Goal: Find specific page/section

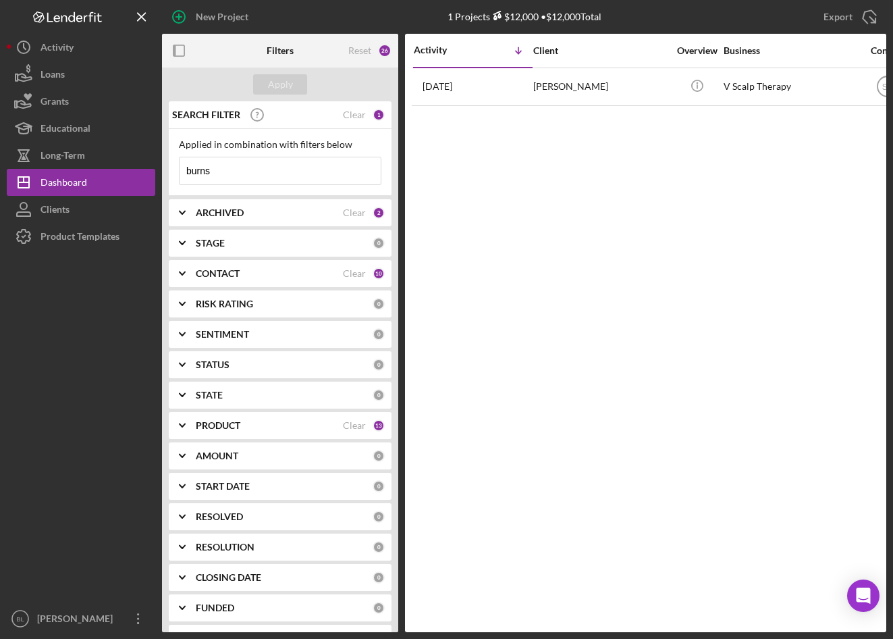
drag, startPoint x: 239, startPoint y: 173, endPoint x: 1, endPoint y: 179, distance: 237.7
click at [59, 180] on div "New Project 1 Projects $12,000 • $12,000 Total burns Export Icon/Export Filters…" at bounding box center [447, 316] width 880 height 632
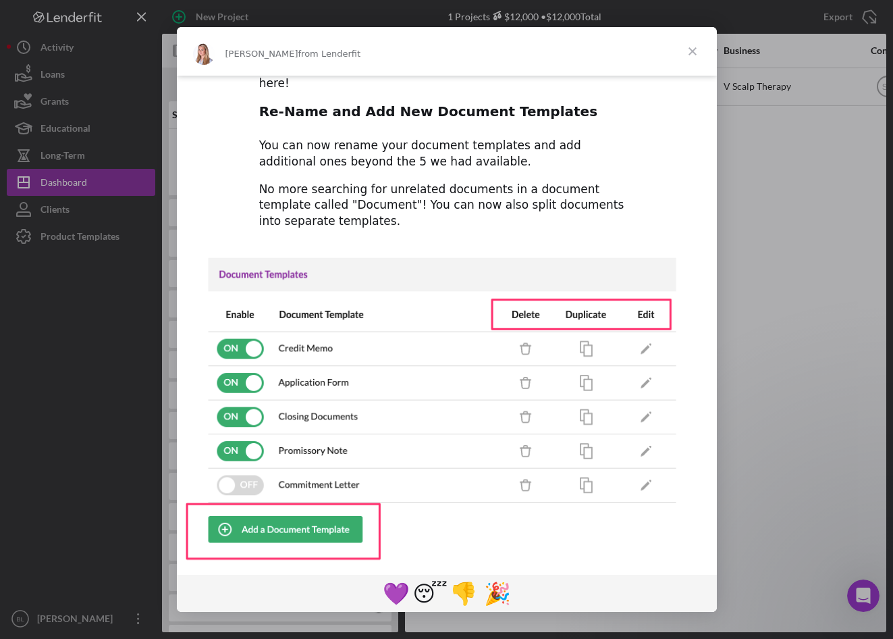
scroll to position [87, 0]
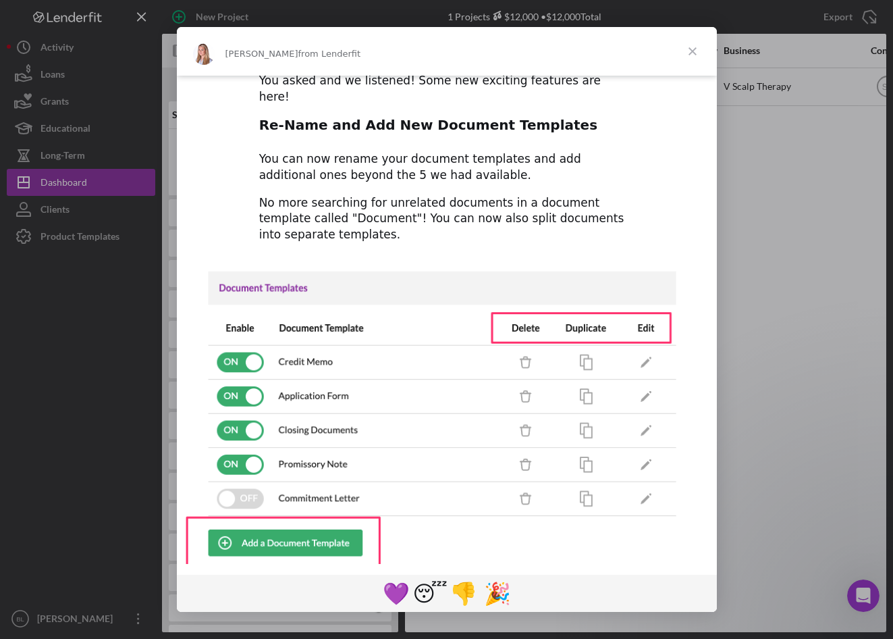
click at [685, 57] on span "Close" at bounding box center [692, 51] width 49 height 49
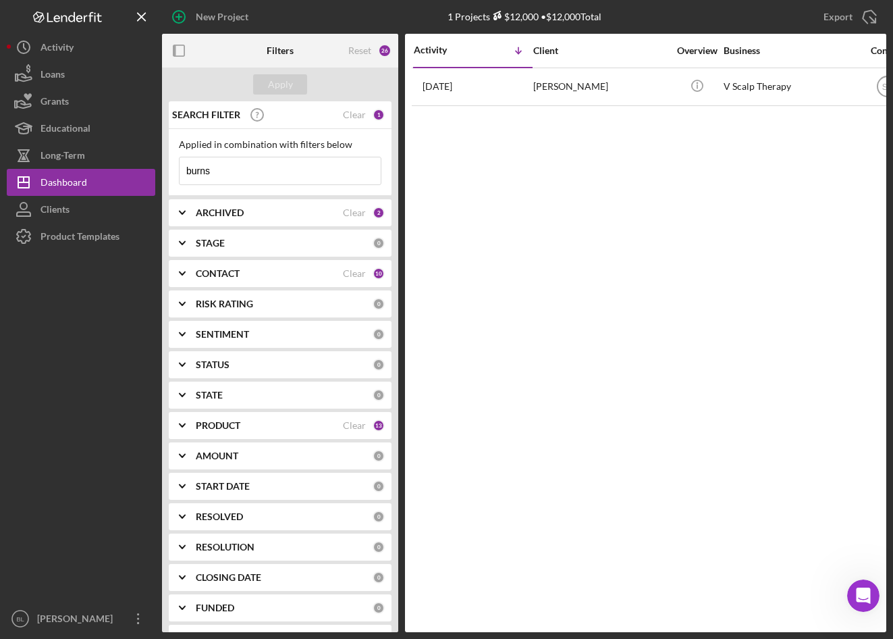
click at [230, 170] on input "burns" at bounding box center [280, 170] width 201 height 27
drag, startPoint x: 165, startPoint y: 168, endPoint x: 124, endPoint y: 170, distance: 40.6
click at [126, 170] on div "New Project 1 Projects $12,000 • $12,000 Total burns Export Icon/Export Filters…" at bounding box center [447, 316] width 880 height 632
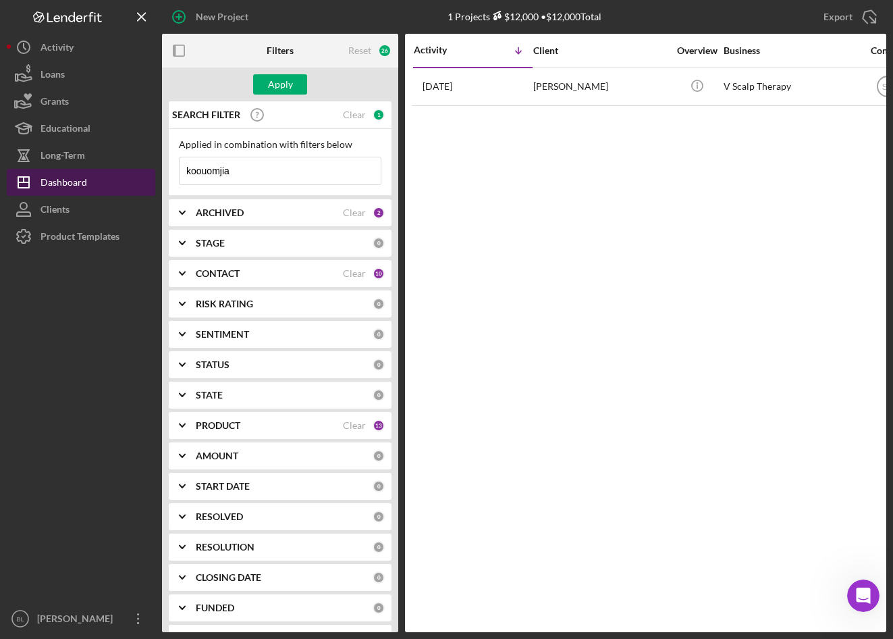
type input "koouomjian"
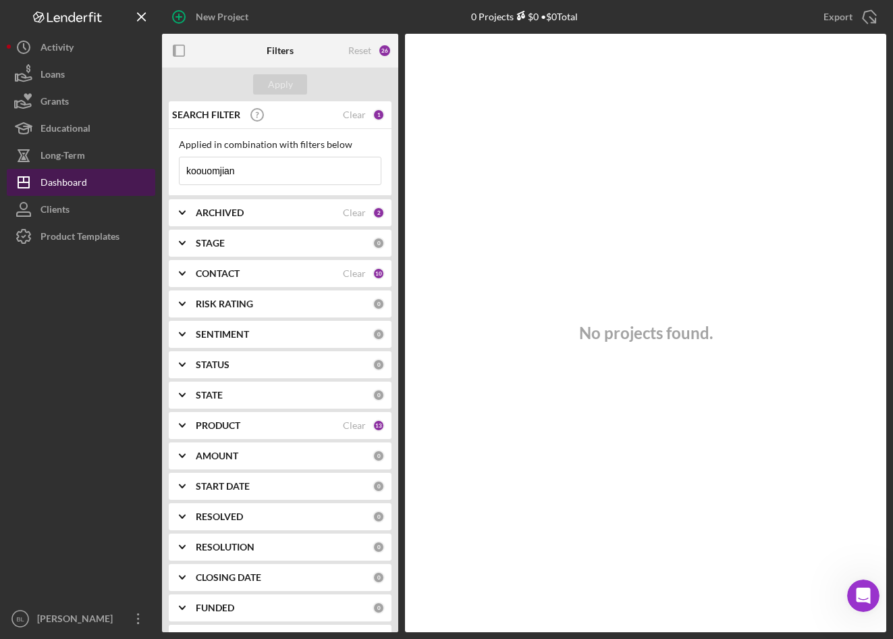
drag, startPoint x: 308, startPoint y: 167, endPoint x: 146, endPoint y: 179, distance: 163.1
click at [146, 179] on div "New Project 0 Projects $0 • $0 Total burns Export Icon/Export Filters Reset 26 …" at bounding box center [447, 316] width 880 height 632
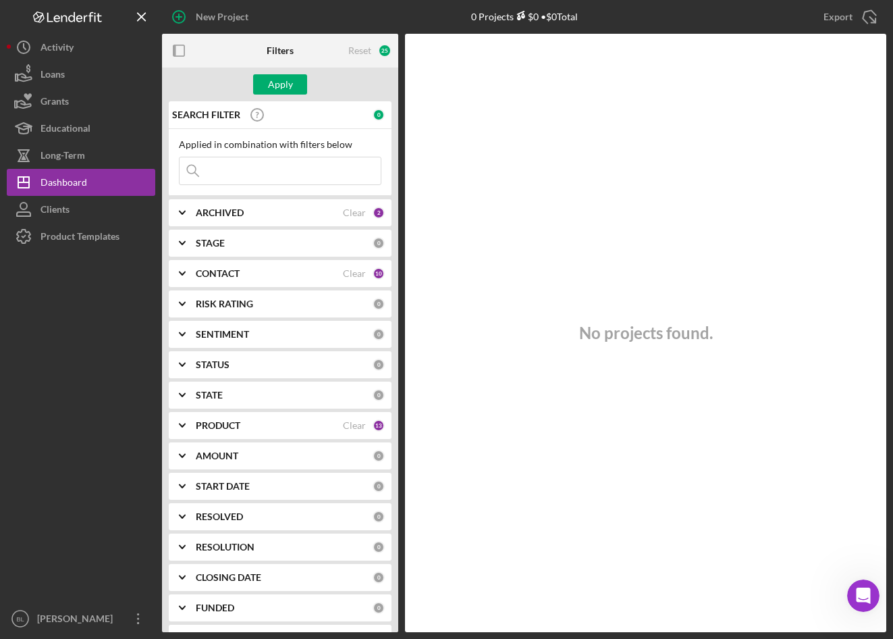
click at [267, 213] on div "ARCHIVED" at bounding box center [269, 212] width 147 height 11
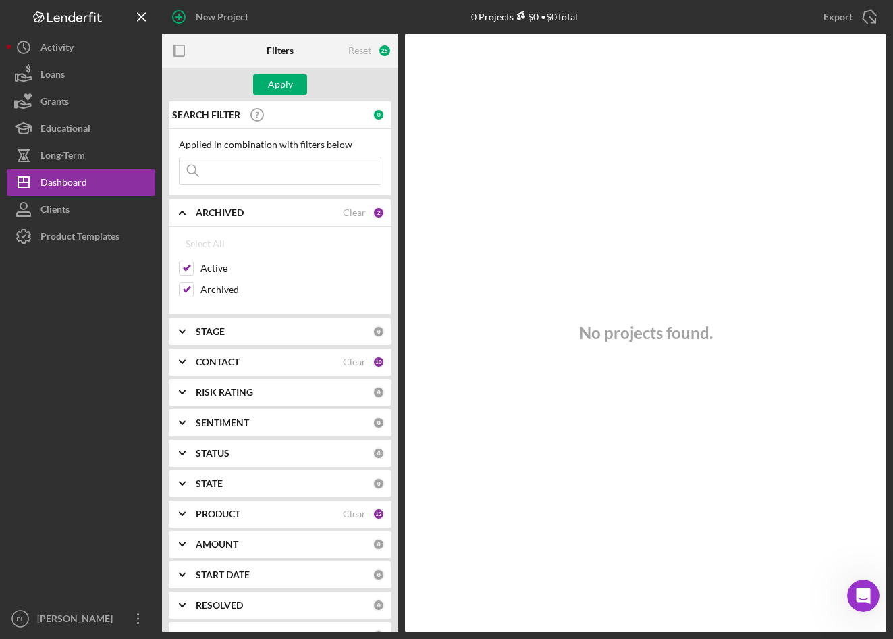
click at [236, 178] on input at bounding box center [280, 170] width 201 height 27
click at [211, 212] on b "ARCHIVED" at bounding box center [220, 212] width 48 height 11
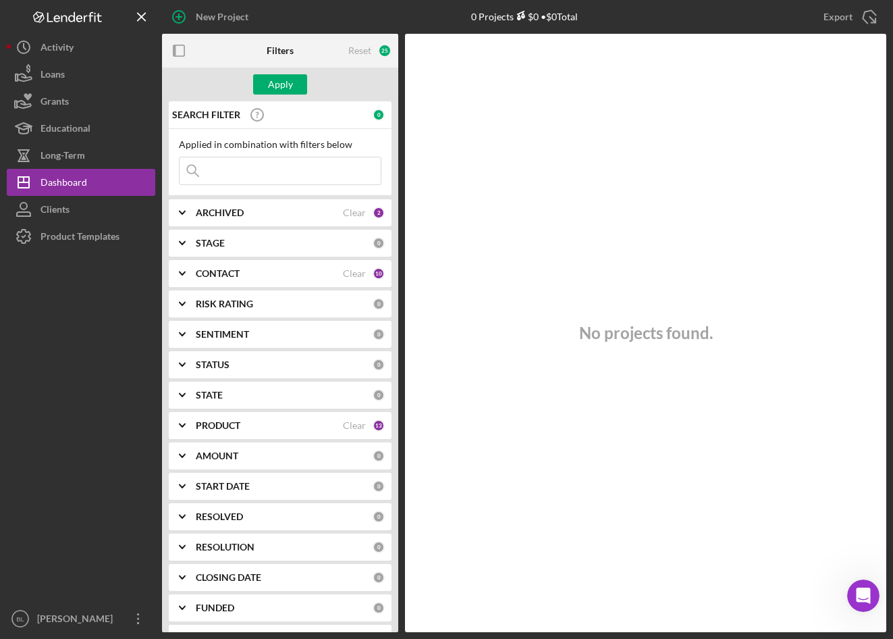
click at [216, 244] on b "STAGE" at bounding box center [210, 243] width 29 height 11
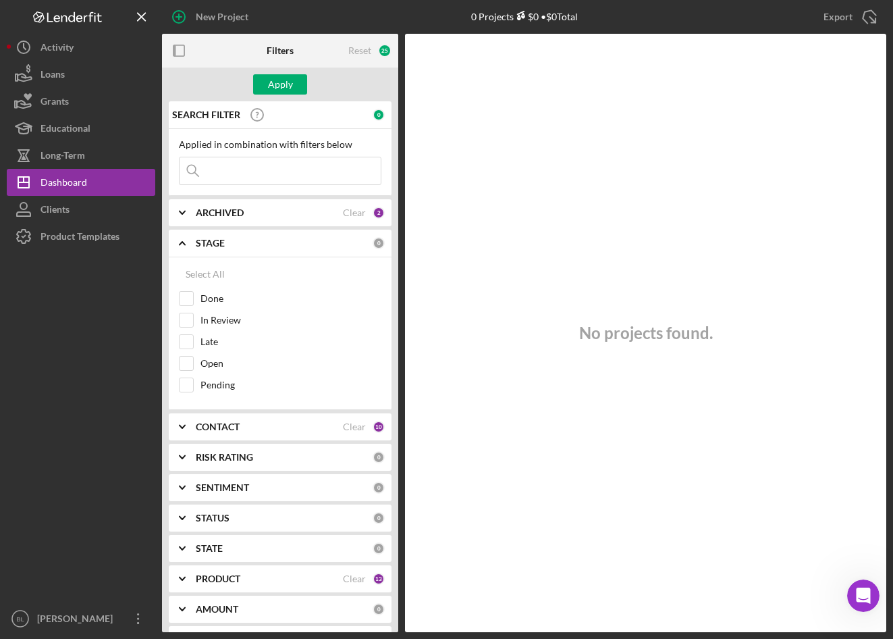
click at [216, 244] on b "STAGE" at bounding box center [210, 243] width 29 height 11
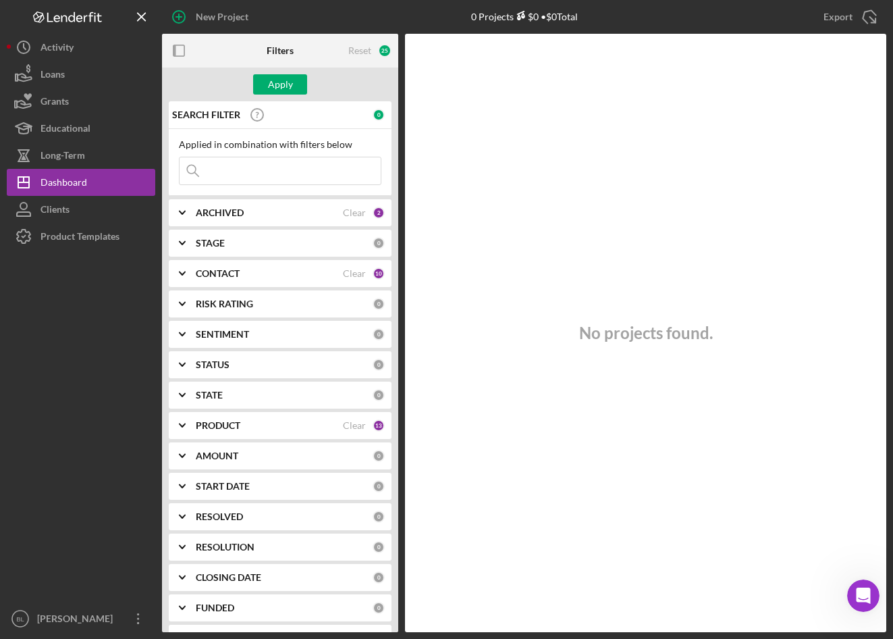
click at [204, 275] on b "CONTACT" at bounding box center [218, 273] width 44 height 11
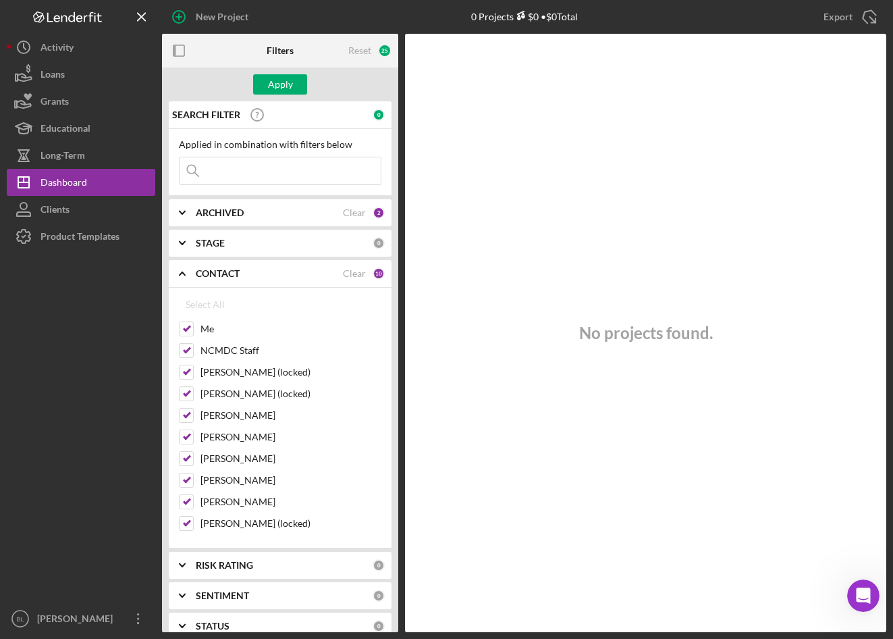
click at [204, 275] on b "CONTACT" at bounding box center [218, 273] width 44 height 11
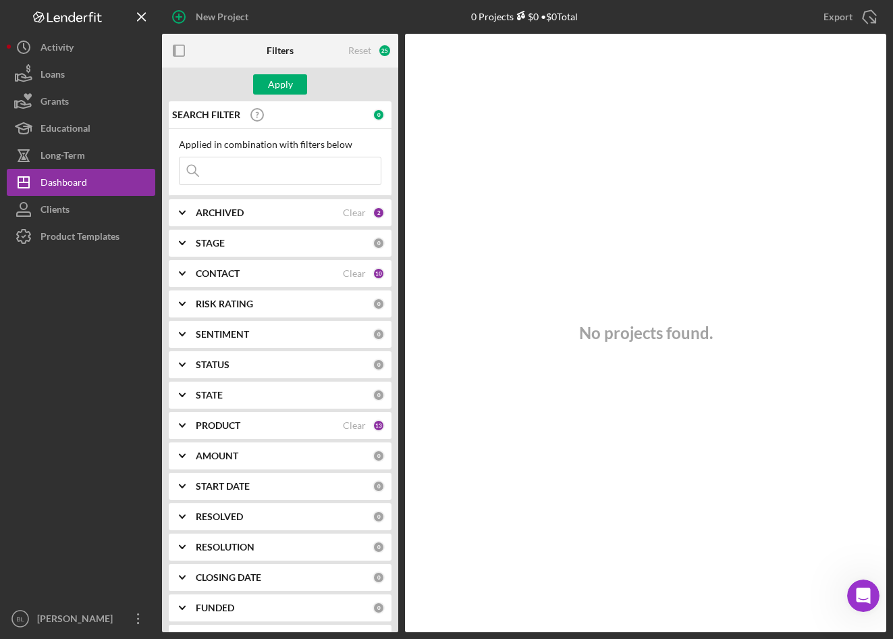
click at [207, 309] on b "RISK RATING" at bounding box center [224, 303] width 57 height 11
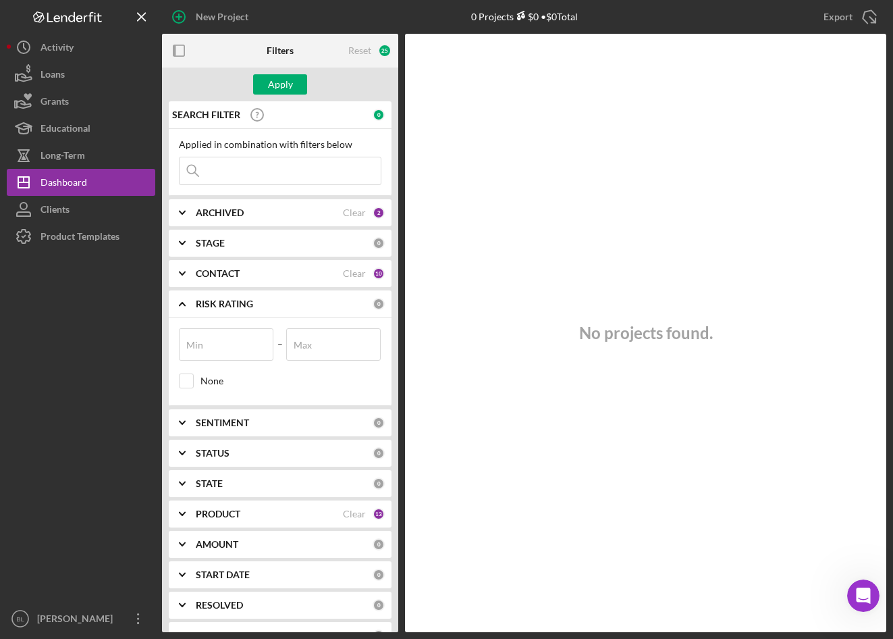
click at [207, 309] on b "RISK RATING" at bounding box center [224, 303] width 57 height 11
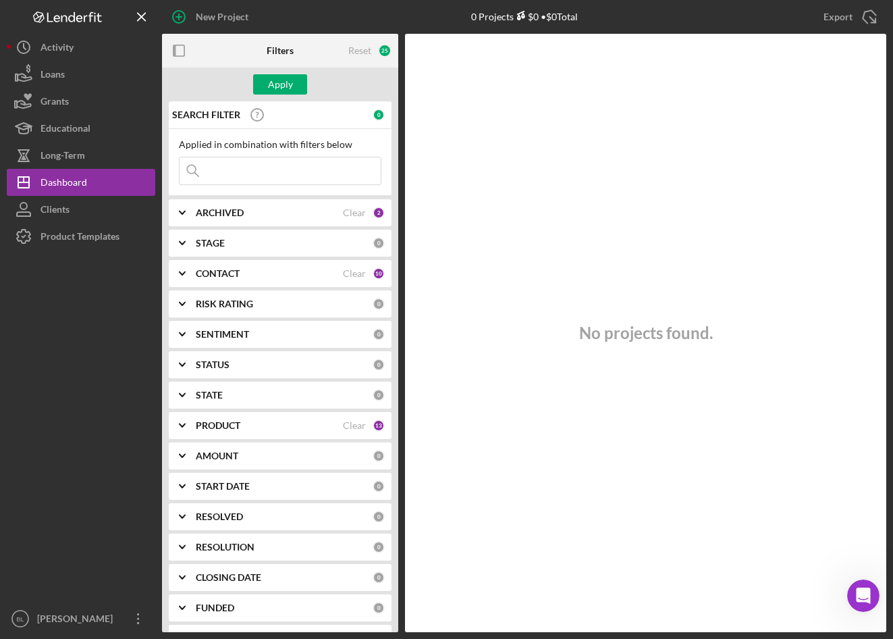
click at [205, 423] on b "PRODUCT" at bounding box center [218, 425] width 45 height 11
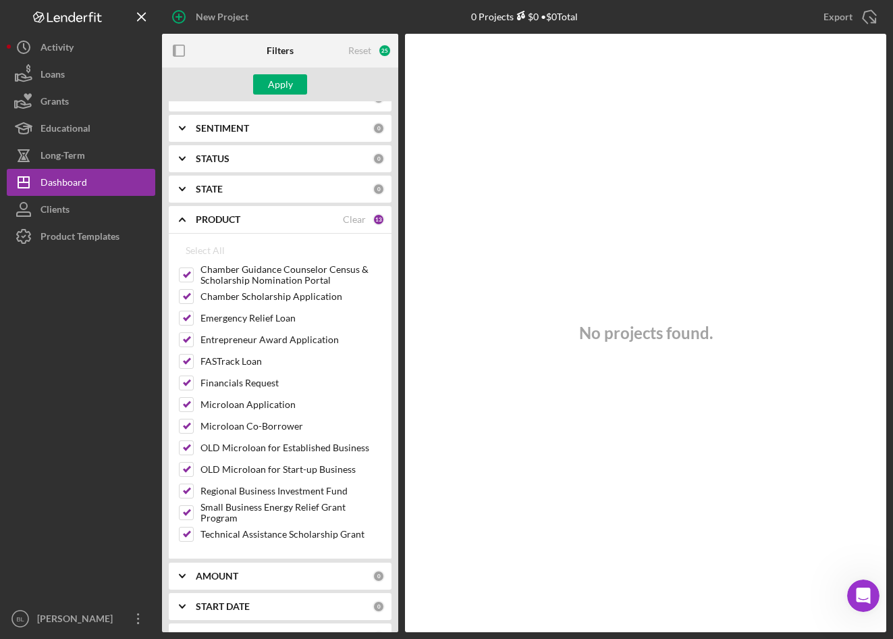
scroll to position [356, 0]
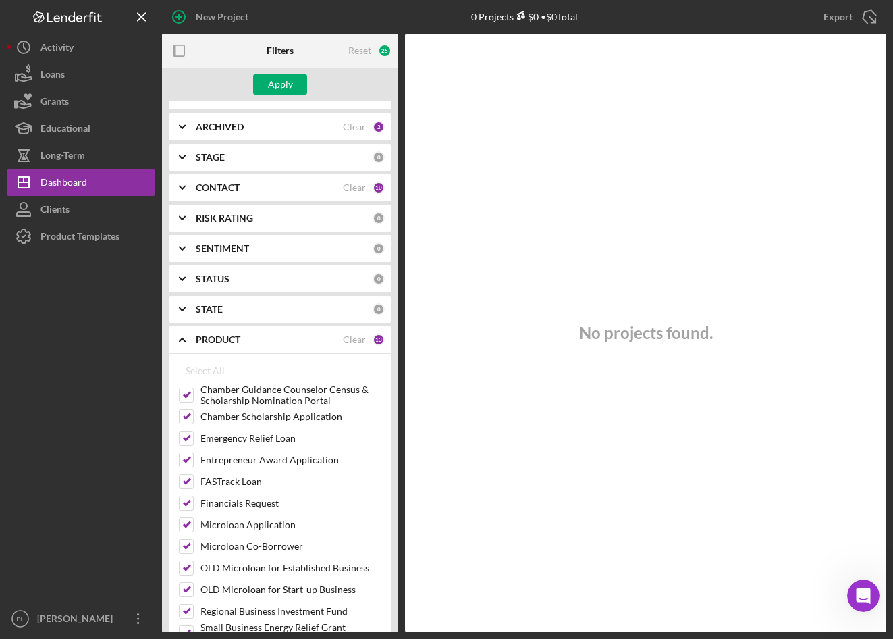
click at [202, 334] on div "PRODUCT Clear 13" at bounding box center [290, 339] width 189 height 27
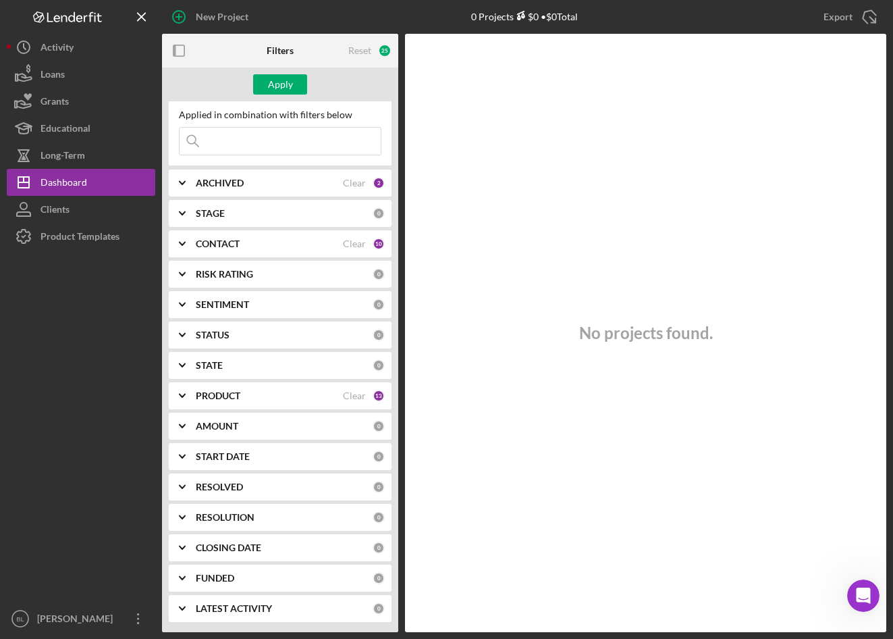
click at [237, 151] on input at bounding box center [280, 141] width 201 height 27
